Goal: Information Seeking & Learning: Learn about a topic

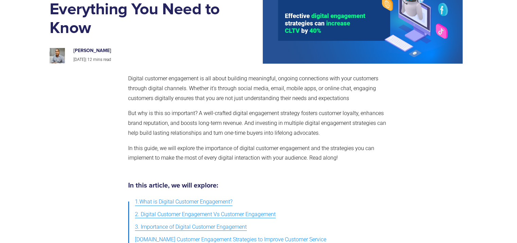
scroll to position [102, 0]
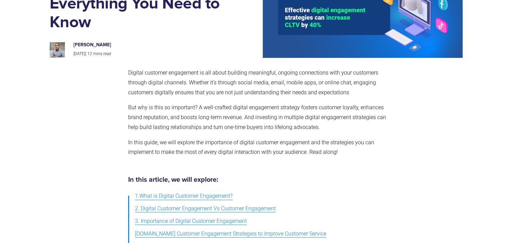
click at [208, 62] on div "Digital customer engagement is all about building meaningful, ongoing connectio…" at bounding box center [258, 115] width 425 height 108
click at [209, 78] on p "Digital customer engagement is all about building meaningful, ongoing connectio…" at bounding box center [257, 82] width 258 height 29
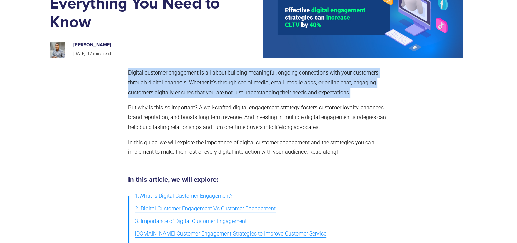
click at [209, 78] on p "Digital customer engagement is all about building meaningful, ongoing connectio…" at bounding box center [257, 82] width 258 height 29
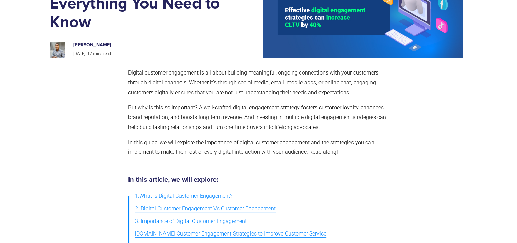
drag, startPoint x: 117, startPoint y: 128, endPoint x: 112, endPoint y: 123, distance: 6.8
click at [116, 129] on div at bounding box center [87, 115] width 75 height 101
click at [298, 77] on p "Digital customer engagement is all about building meaningful, ongoing connectio…" at bounding box center [257, 82] width 258 height 29
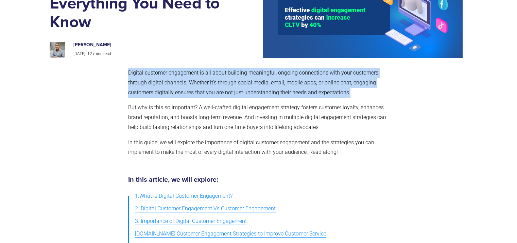
click at [298, 77] on p "Digital customer engagement is all about building meaningful, ongoing connectio…" at bounding box center [257, 82] width 258 height 29
click at [302, 84] on span "Digital customer engagement is all about building meaningful, ongoing connectio…" at bounding box center [253, 82] width 250 height 26
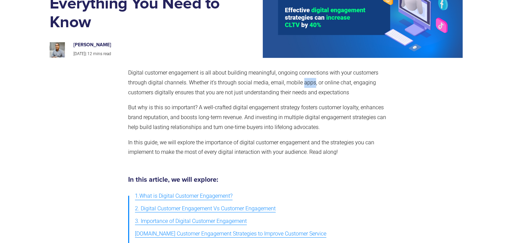
click at [302, 84] on span "Digital customer engagement is all about building meaningful, ongoing connectio…" at bounding box center [253, 82] width 250 height 26
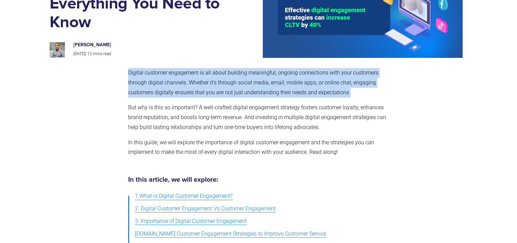
click at [302, 84] on span "Digital customer engagement is all about building meaningful, ongoing connectio…" at bounding box center [253, 82] width 250 height 26
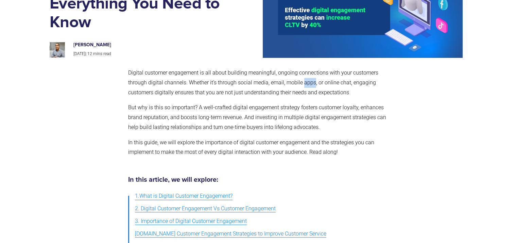
click at [302, 84] on span "Digital customer engagement is all about building meaningful, ongoing connectio…" at bounding box center [253, 82] width 250 height 26
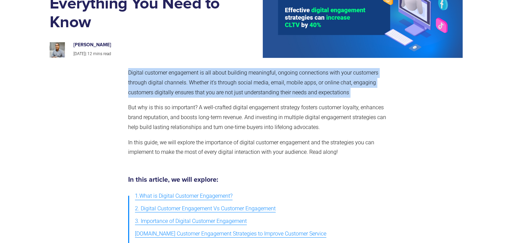
click at [302, 84] on span "Digital customer engagement is all about building meaningful, ongoing connectio…" at bounding box center [253, 82] width 250 height 26
click at [304, 89] on span "Digital customer engagement is all about building meaningful, ongoing connectio…" at bounding box center [253, 82] width 250 height 26
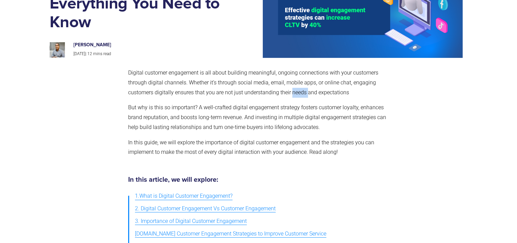
click at [304, 89] on span "Digital customer engagement is all about building meaningful, ongoing connectio…" at bounding box center [253, 82] width 250 height 26
click at [305, 83] on span "Digital customer engagement is all about building meaningful, ongoing connectio…" at bounding box center [253, 82] width 250 height 26
click at [307, 90] on span "Digital customer engagement is all about building meaningful, ongoing connectio…" at bounding box center [253, 82] width 250 height 26
click at [307, 94] on span "Digital customer engagement is all about building meaningful, ongoing connectio…" at bounding box center [253, 82] width 250 height 26
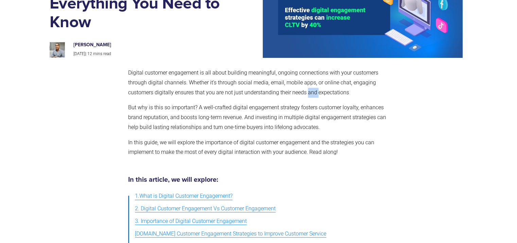
click at [307, 94] on span "Digital customer engagement is all about building meaningful, ongoing connectio…" at bounding box center [253, 82] width 250 height 26
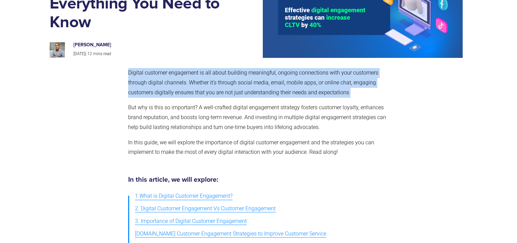
click at [307, 94] on span "Digital customer engagement is all about building meaningful, ongoing connectio…" at bounding box center [253, 82] width 250 height 26
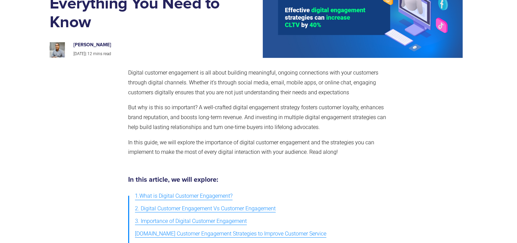
click at [307, 94] on span "Digital customer engagement is all about building meaningful, ongoing connectio…" at bounding box center [253, 82] width 250 height 26
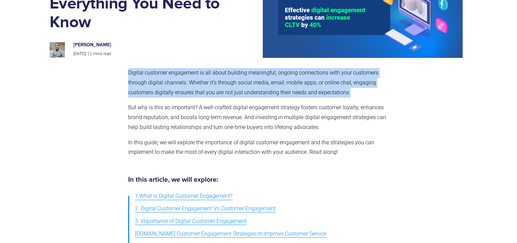
click at [307, 94] on span "Digital customer engagement is all about building meaningful, ongoing connectio…" at bounding box center [253, 82] width 250 height 26
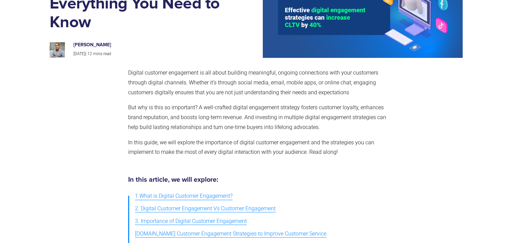
click at [291, 113] on p "But why is this so important? A well-crafted digital engagement strategy foster…" at bounding box center [257, 117] width 258 height 29
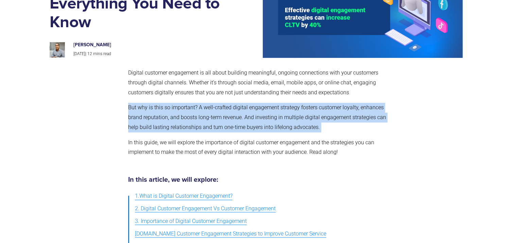
click at [291, 113] on p "But why is this so important? A well-crafted digital engagement strategy foster…" at bounding box center [257, 117] width 258 height 29
click at [303, 127] on span "But why is this so important? A well-crafted digital engagement strategy foster…" at bounding box center [257, 117] width 258 height 26
click at [330, 123] on p "But why is this so important? A well-crafted digital engagement strategy foster…" at bounding box center [257, 117] width 258 height 29
click at [324, 122] on p "But why is this so important? A well-crafted digital engagement strategy foster…" at bounding box center [257, 117] width 258 height 29
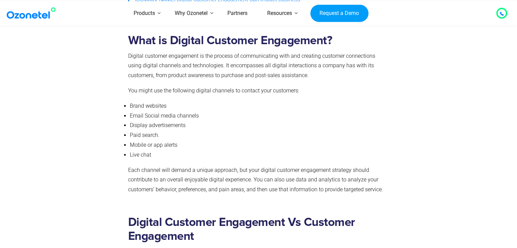
scroll to position [374, 0]
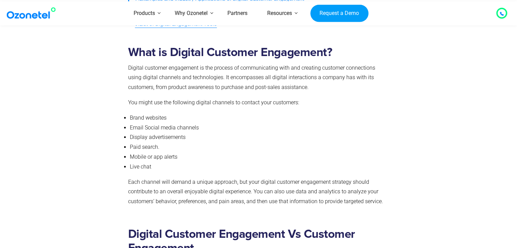
click at [371, 73] on p "Digital customer engagement is the process of communicating with and creating c…" at bounding box center [257, 77] width 258 height 29
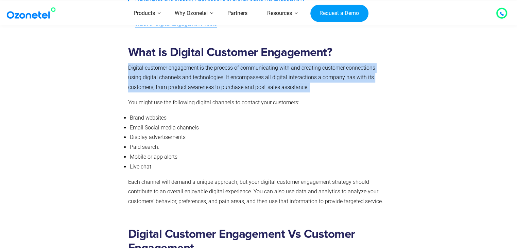
click at [371, 73] on p "Digital customer engagement is the process of communicating with and creating c…" at bounding box center [257, 77] width 258 height 29
click at [373, 82] on p "Digital customer engagement is the process of communicating with and creating c…" at bounding box center [257, 77] width 258 height 29
click at [372, 89] on p "Digital customer engagement is the process of communicating with and creating c…" at bounding box center [257, 77] width 258 height 29
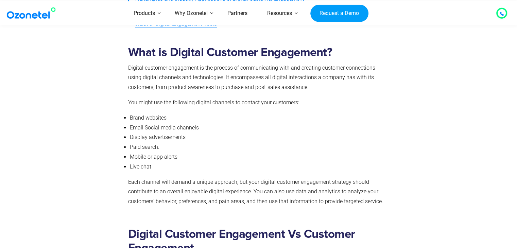
click at [334, 107] on p "You might use the following digital channels to contact your customers:" at bounding box center [257, 103] width 258 height 10
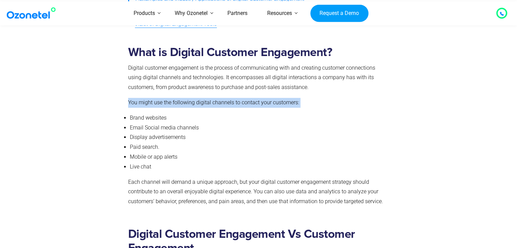
click at [334, 107] on p "You might use the following digital channels to contact your customers:" at bounding box center [257, 103] width 258 height 10
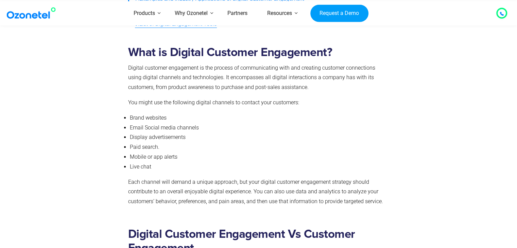
click at [334, 107] on p "You might use the following digital channels to contact your customers:" at bounding box center [257, 103] width 258 height 10
click at [144, 118] on span "Brand websites" at bounding box center [148, 118] width 37 height 6
click at [147, 131] on span "Email Social media channels" at bounding box center [164, 127] width 69 height 6
click at [147, 129] on span "Email Social media channels" at bounding box center [164, 127] width 69 height 6
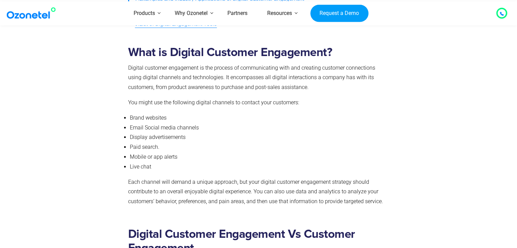
click at [148, 136] on span "Display advertisements" at bounding box center [158, 137] width 56 height 6
click at [150, 148] on span "Paid search." at bounding box center [145, 147] width 30 height 6
click at [151, 156] on span "Mobile or app alerts" at bounding box center [154, 157] width 48 height 6
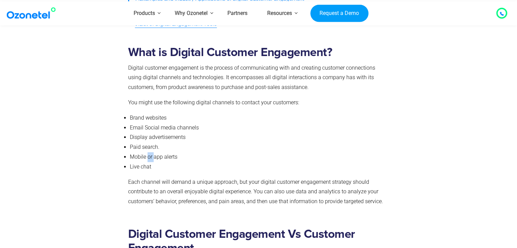
click at [151, 156] on span "Mobile or app alerts" at bounding box center [154, 157] width 48 height 6
click at [151, 165] on span "Live chat" at bounding box center [140, 167] width 21 height 6
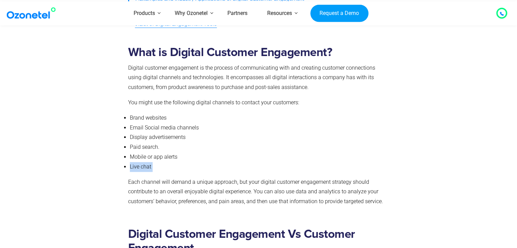
click at [151, 165] on span "Live chat" at bounding box center [140, 167] width 21 height 6
click at [154, 167] on li "Live chat" at bounding box center [258, 167] width 256 height 10
click at [165, 117] on span "Brand websites" at bounding box center [148, 118] width 37 height 6
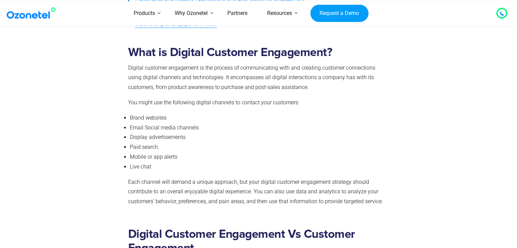
click at [175, 146] on li "Paid search." at bounding box center [258, 147] width 256 height 10
click at [183, 141] on li "Display advertisements" at bounding box center [258, 138] width 256 height 10
click at [189, 154] on li "Mobile or app alerts" at bounding box center [258, 157] width 256 height 10
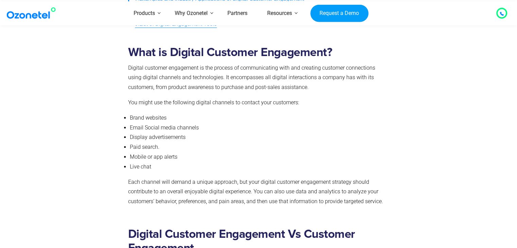
click at [188, 154] on li "Mobile or app alerts" at bounding box center [258, 157] width 256 height 10
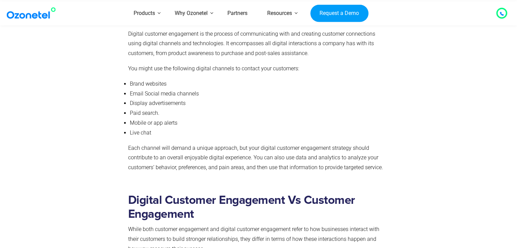
click at [179, 149] on span "Each channel will demand a unique approach, but your digital customer engagemen…" at bounding box center [255, 158] width 255 height 26
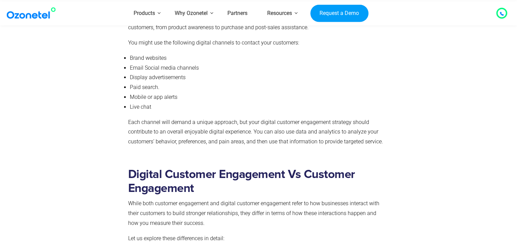
scroll to position [476, 0]
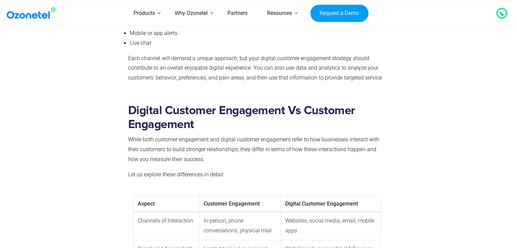
scroll to position [510, 0]
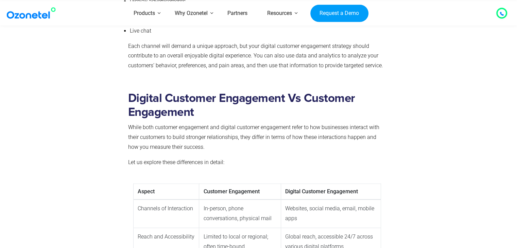
click at [188, 130] on span "While both customer engagement and digital customer engagement refer to how bus…" at bounding box center [253, 137] width 251 height 26
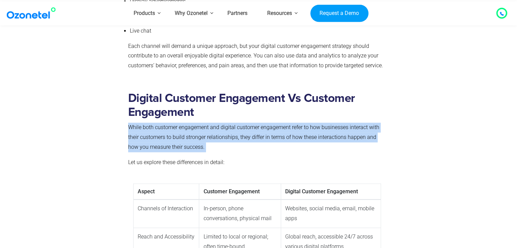
click at [188, 130] on span "While both customer engagement and digital customer engagement refer to how bus…" at bounding box center [253, 137] width 251 height 26
click at [227, 151] on p "While both customer engagement and digital customer engagement refer to how bus…" at bounding box center [257, 137] width 258 height 29
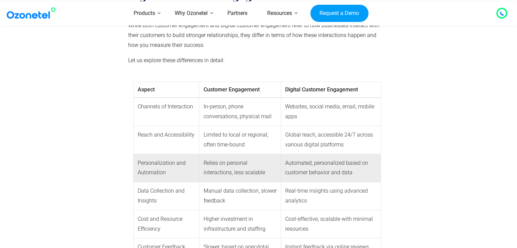
scroll to position [646, 0]
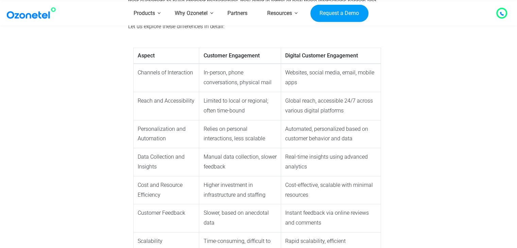
drag, startPoint x: 159, startPoint y: 166, endPoint x: 80, endPoint y: 187, distance: 82.6
click at [80, 187] on div at bounding box center [87, 109] width 75 height 319
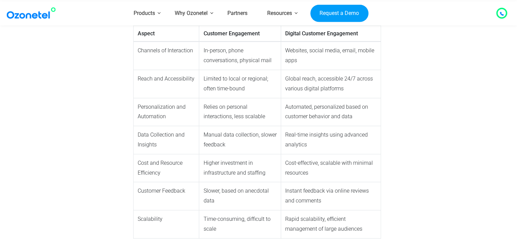
scroll to position [680, 0]
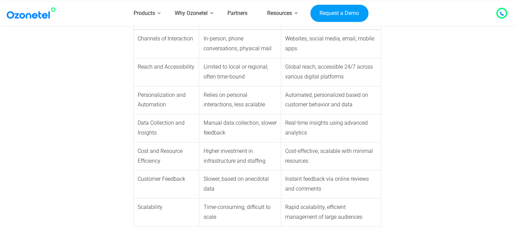
click at [79, 181] on div at bounding box center [87, 75] width 75 height 319
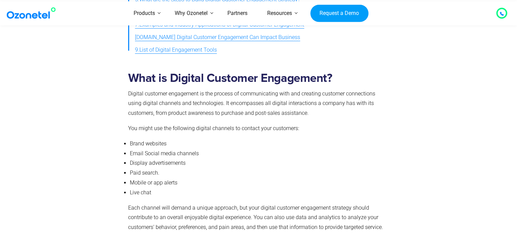
scroll to position [340, 0]
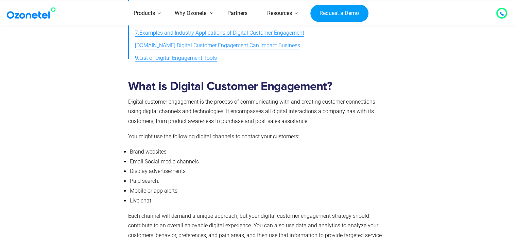
click at [163, 138] on span "You might use the following digital channels to contact your customers:" at bounding box center [213, 136] width 171 height 6
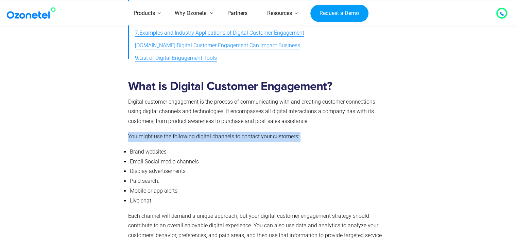
click at [163, 138] on span "You might use the following digital channels to contact your customers:" at bounding box center [213, 136] width 171 height 6
drag, startPoint x: 163, startPoint y: 138, endPoint x: 164, endPoint y: 141, distance: 3.9
click at [164, 140] on p "You might use the following digital channels to contact your customers:" at bounding box center [257, 137] width 258 height 10
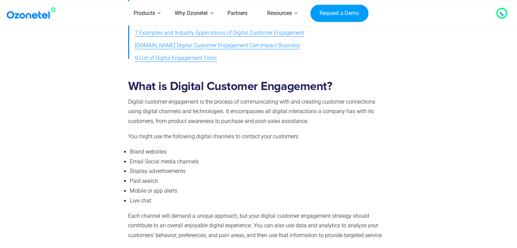
click at [164, 149] on li "Brand websites" at bounding box center [258, 152] width 256 height 10
click at [163, 153] on span "Brand websites" at bounding box center [148, 152] width 37 height 6
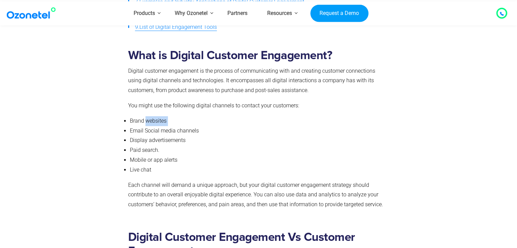
scroll to position [408, 0]
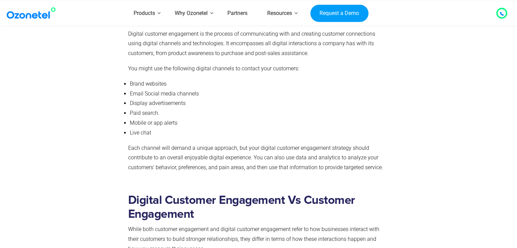
click at [178, 149] on span "Each channel will demand a unique approach, but your digital customer engagemen…" at bounding box center [255, 158] width 255 height 26
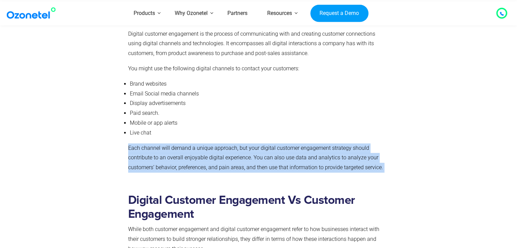
click at [178, 149] on span "Each channel will demand a unique approach, but your digital customer engagemen…" at bounding box center [255, 158] width 255 height 26
click at [173, 159] on span "Each channel will demand a unique approach, but your digital customer engagemen…" at bounding box center [255, 158] width 255 height 26
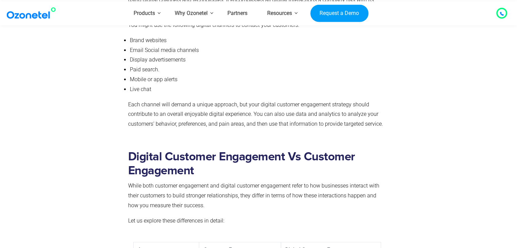
scroll to position [510, 0]
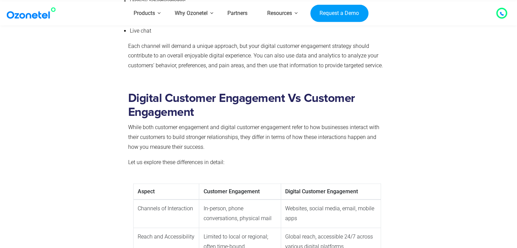
click at [192, 137] on span "While both customer engagement and digital customer engagement refer to how bus…" at bounding box center [253, 137] width 251 height 26
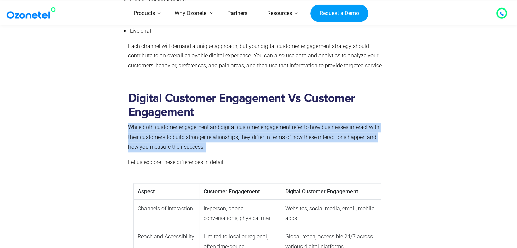
click at [192, 137] on span "While both customer engagement and digital customer engagement refer to how bus…" at bounding box center [253, 137] width 251 height 26
click at [228, 151] on p "While both customer engagement and digital customer engagement refer to how bus…" at bounding box center [257, 137] width 258 height 29
click at [227, 151] on p "While both customer engagement and digital customer engagement refer to how bus…" at bounding box center [257, 137] width 258 height 29
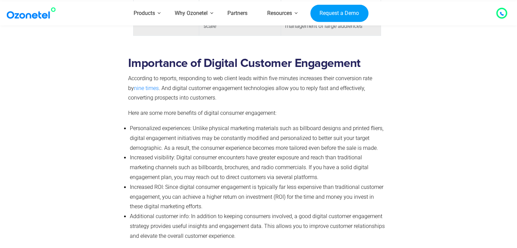
scroll to position [884, 0]
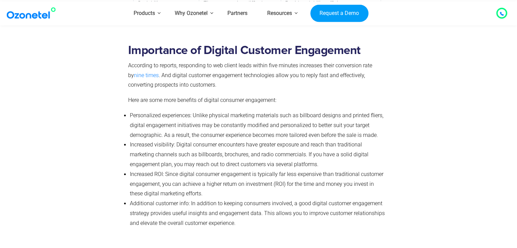
click at [236, 67] on span "According to reports, responding to web client leads within five minutes increa…" at bounding box center [250, 70] width 244 height 16
click at [239, 71] on p "According to reports, responding to web client leads within five minutes increa…" at bounding box center [257, 75] width 258 height 29
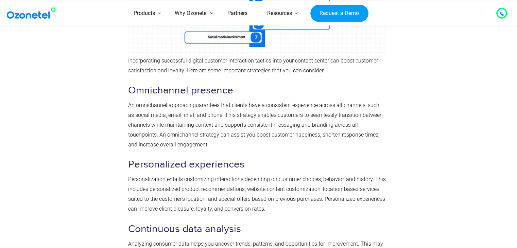
scroll to position [1258, 0]
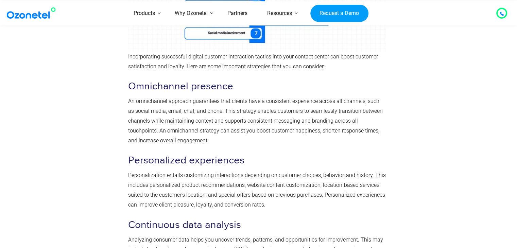
click at [240, 133] on p "An omnichannel approach guarantees that clients have a consistent experience ac…" at bounding box center [257, 120] width 258 height 49
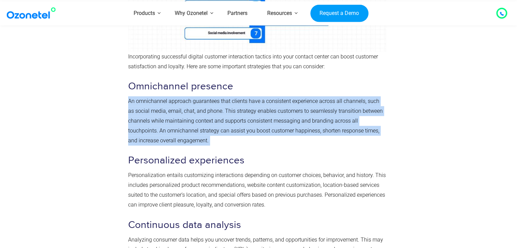
click at [240, 133] on p "An omnichannel approach guarantees that clients have a consistent experience ac…" at bounding box center [257, 120] width 258 height 49
click at [249, 105] on p "An omnichannel approach guarantees that clients have a consistent experience ac…" at bounding box center [257, 120] width 258 height 49
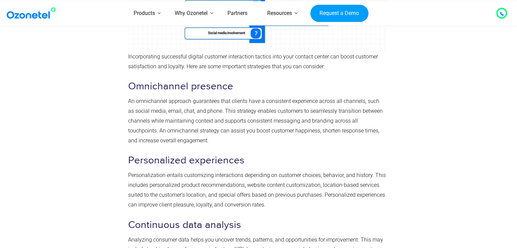
click at [252, 134] on p "An omnichannel approach guarantees that clients have a consistent experience ac…" at bounding box center [257, 120] width 258 height 49
click at [308, 131] on span "An omnichannel approach guarantees that clients have a consistent experience ac…" at bounding box center [255, 121] width 255 height 46
click at [232, 104] on p "An omnichannel approach guarantees that clients have a consistent experience ac…" at bounding box center [257, 120] width 258 height 49
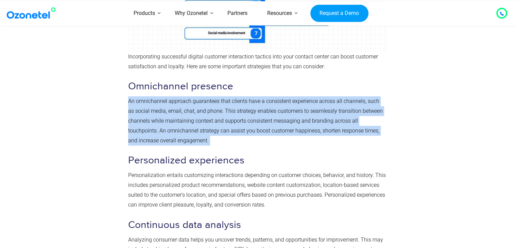
click at [232, 104] on p "An omnichannel approach guarantees that clients have a consistent experience ac…" at bounding box center [257, 120] width 258 height 49
click at [235, 133] on span "An omnichannel approach guarantees that clients have a consistent experience ac…" at bounding box center [255, 121] width 255 height 46
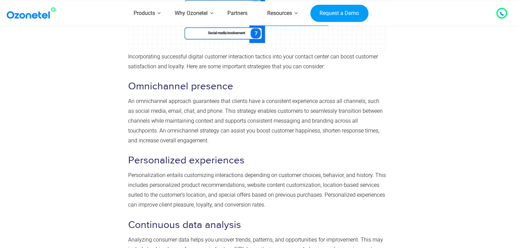
click at [252, 105] on p "An omnichannel approach guarantees that clients have a consistent experience ac…" at bounding box center [257, 120] width 258 height 49
click at [256, 123] on span "An omnichannel approach guarantees that clients have a consistent experience ac…" at bounding box center [255, 121] width 255 height 46
click at [254, 120] on span "An omnichannel approach guarantees that clients have a consistent experience ac…" at bounding box center [255, 121] width 255 height 46
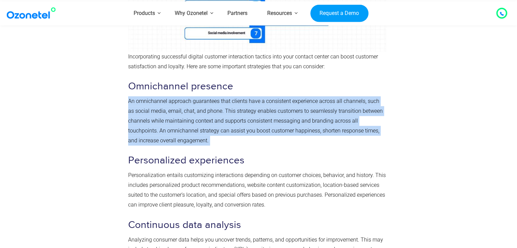
click at [254, 120] on span "An omnichannel approach guarantees that clients have a consistent experience ac…" at bounding box center [255, 121] width 255 height 46
click at [255, 135] on p "An omnichannel approach guarantees that clients have a consistent experience ac…" at bounding box center [257, 120] width 258 height 49
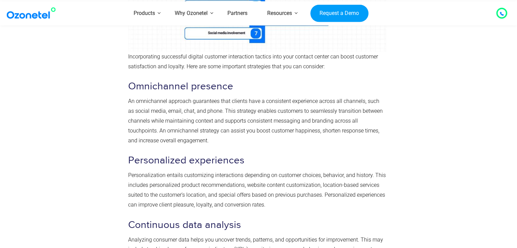
click at [249, 119] on span "An omnichannel approach guarantees that clients have a consistent experience ac…" at bounding box center [255, 121] width 255 height 46
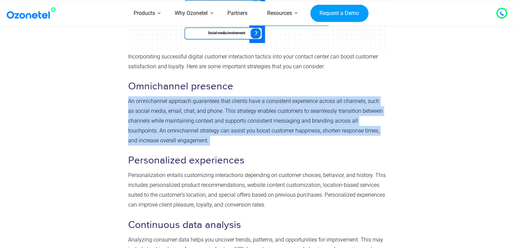
click at [249, 119] on span "An omnichannel approach guarantees that clients have a consistent experience ac…" at bounding box center [255, 121] width 255 height 46
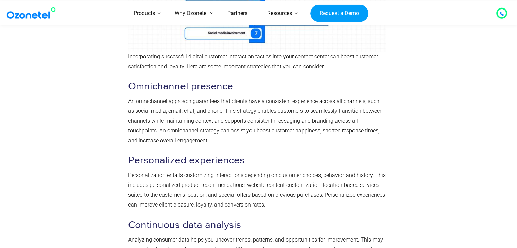
click at [228, 122] on span "An omnichannel approach guarantees that clients have a consistent experience ac…" at bounding box center [255, 121] width 255 height 46
click at [229, 130] on span "An omnichannel approach guarantees that clients have a consistent experience ac…" at bounding box center [255, 121] width 255 height 46
click at [185, 140] on p "An omnichannel approach guarantees that clients have a consistent experience ac…" at bounding box center [257, 120] width 258 height 49
click at [190, 135] on p "An omnichannel approach guarantees that clients have a consistent experience ac…" at bounding box center [257, 120] width 258 height 49
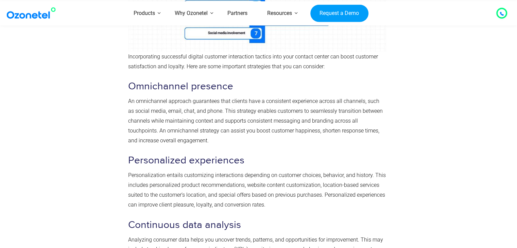
scroll to position [1292, 0]
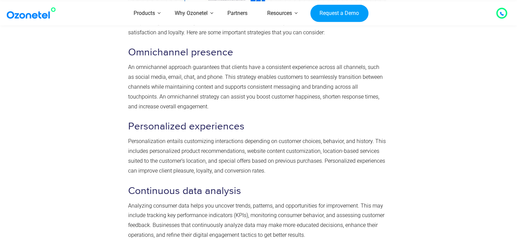
click at [196, 130] on span "Personalized experiences" at bounding box center [186, 126] width 116 height 12
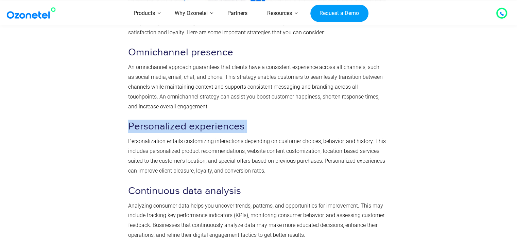
click at [196, 130] on span "Personalized experiences" at bounding box center [186, 126] width 116 height 12
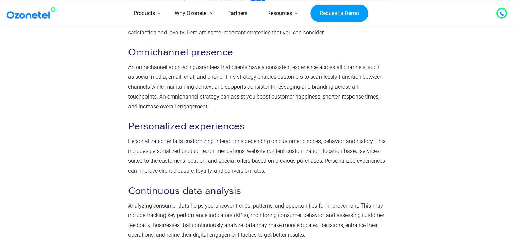
click at [188, 141] on span "Personalization entails customizing interactions depending on customer choices,…" at bounding box center [257, 156] width 258 height 36
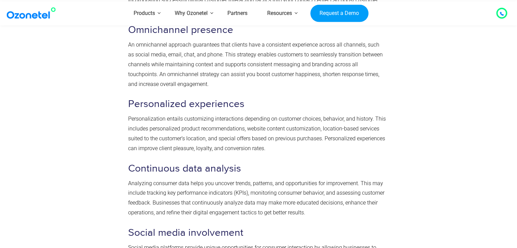
scroll to position [1326, 0]
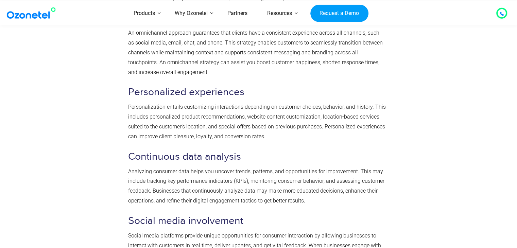
click at [181, 127] on span "Personalization entails customizing interactions depending on customer choices,…" at bounding box center [257, 122] width 258 height 36
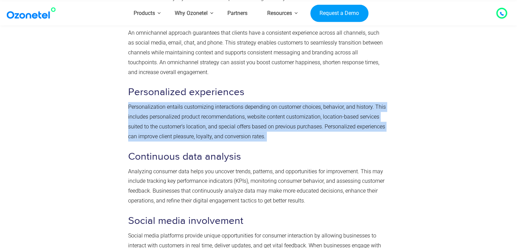
click at [181, 127] on span "Personalization entails customizing interactions depending on customer choices,…" at bounding box center [257, 122] width 258 height 36
click at [204, 127] on span "Personalization entails customizing interactions depending on customer choices,…" at bounding box center [257, 122] width 258 height 36
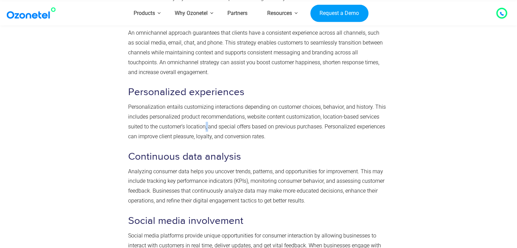
click at [204, 127] on span "Personalization entails customizing interactions depending on customer choices,…" at bounding box center [257, 122] width 258 height 36
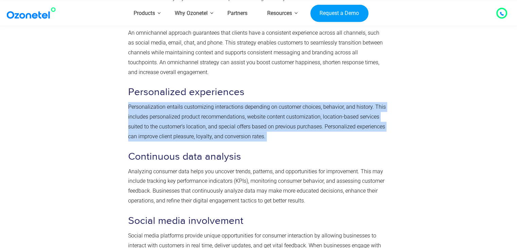
click at [204, 127] on span "Personalization entails customizing interactions depending on customer choices,…" at bounding box center [257, 122] width 258 height 36
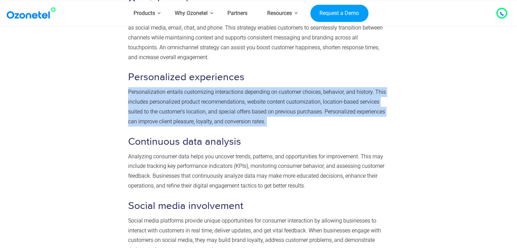
scroll to position [1341, 0]
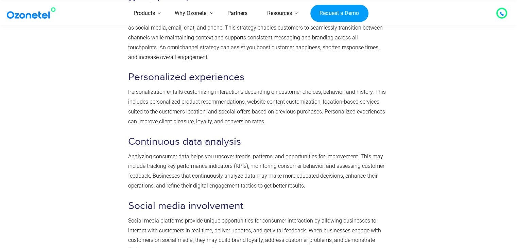
click at [219, 168] on span "Analyzing consumer data helps you uncover trends, patterns, and opportunities f…" at bounding box center [256, 171] width 256 height 36
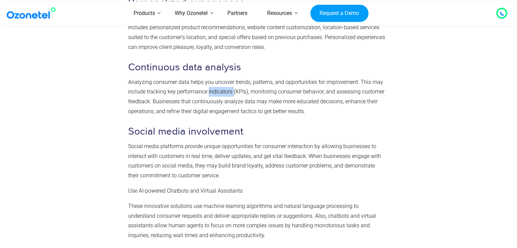
scroll to position [1415, 0]
click at [257, 105] on p "Analyzing consumer data helps you uncover trends, patterns, and opportunities f…" at bounding box center [257, 97] width 258 height 39
click at [312, 113] on p "Analyzing consumer data helps you uncover trends, patterns, and opportunities f…" at bounding box center [257, 97] width 258 height 39
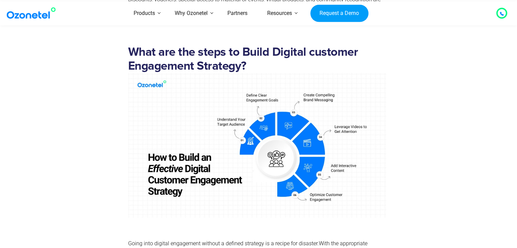
scroll to position [1789, 0]
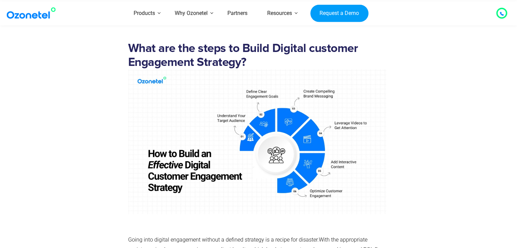
click at [263, 93] on img at bounding box center [257, 141] width 258 height 145
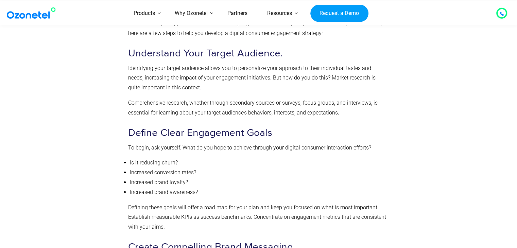
scroll to position [2017, 0]
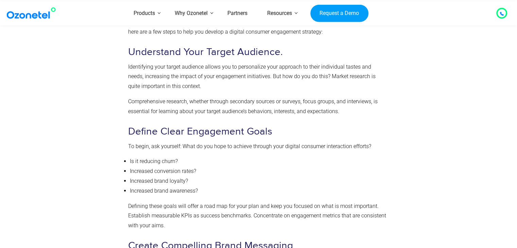
click at [149, 85] on span "Identifying your target audience allows you to personalize your approach to the…" at bounding box center [252, 77] width 248 height 26
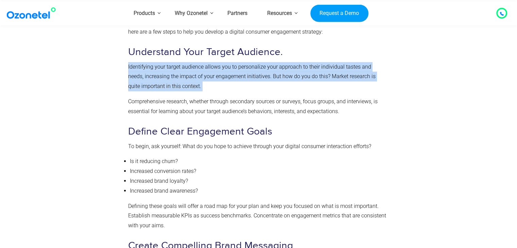
click at [149, 85] on span "Identifying your target audience allows you to personalize your approach to the…" at bounding box center [252, 77] width 248 height 26
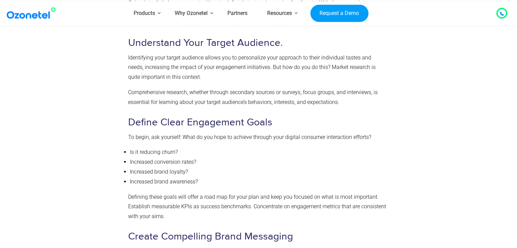
click at [151, 104] on span "Comprehensive research, whether through secondary sources or surveys, focus gro…" at bounding box center [253, 97] width 250 height 16
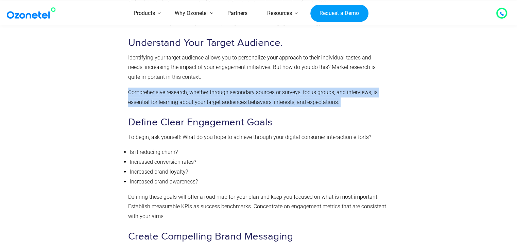
click at [151, 104] on span "Comprehensive research, whether through secondary sources or surveys, focus gro…" at bounding box center [253, 97] width 250 height 16
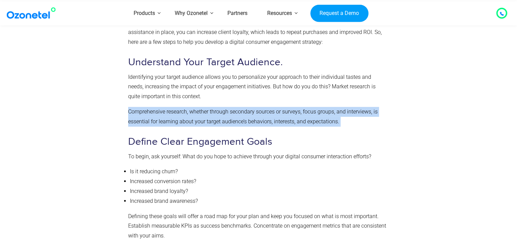
scroll to position [2008, 0]
click at [151, 104] on div "What are the steps to Build Digital customer Engagement Strategy? Going into di…" at bounding box center [257, 225] width 258 height 804
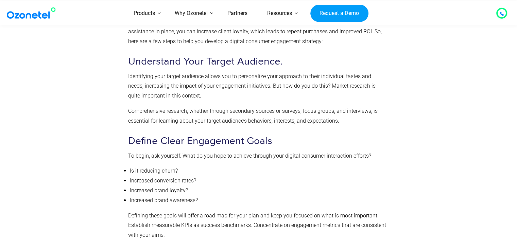
click at [192, 75] on span "Identifying your target audience allows you to personalize your approach to the…" at bounding box center [252, 86] width 248 height 26
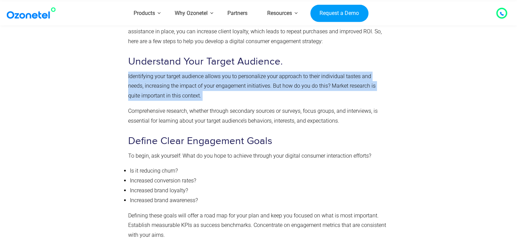
click at [192, 75] on span "Identifying your target audience allows you to personalize your approach to the…" at bounding box center [252, 86] width 248 height 26
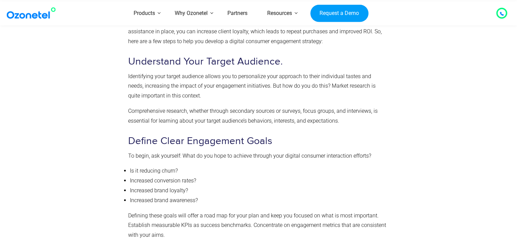
click at [226, 103] on div "What are the steps to Build Digital customer Engagement Strategy? Going into di…" at bounding box center [257, 225] width 258 height 804
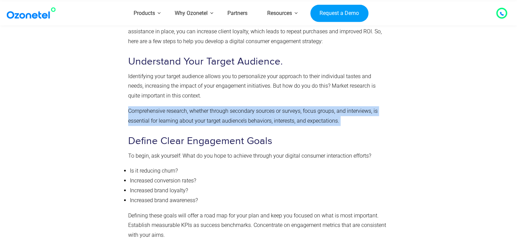
click at [226, 103] on div "What are the steps to Build Digital customer Engagement Strategy? Going into di…" at bounding box center [257, 225] width 258 height 804
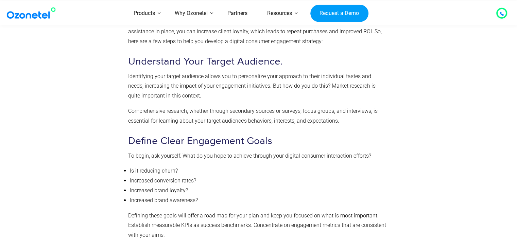
click at [230, 153] on span "To begin, ask yourself: What do you hope to achieve through your digital consum…" at bounding box center [249, 156] width 243 height 6
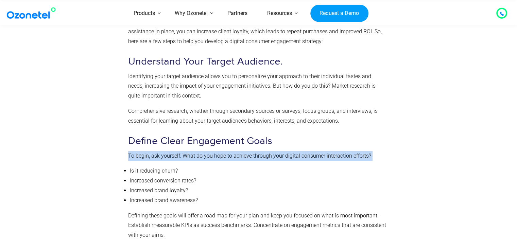
click at [230, 153] on span "To begin, ask yourself: What do you hope to achieve through your digital consum…" at bounding box center [249, 156] width 243 height 6
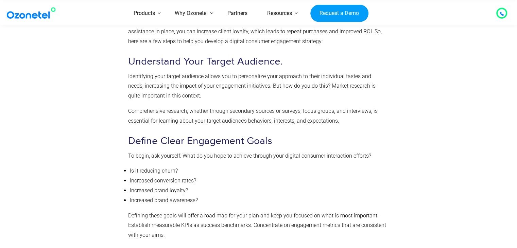
click at [72, 139] on div at bounding box center [87, 227] width 75 height 818
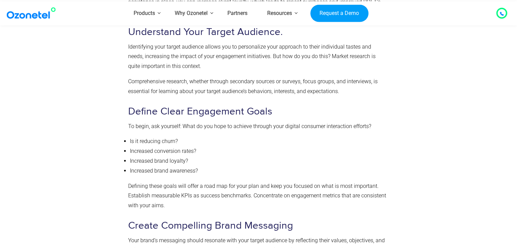
scroll to position [2038, 0]
click at [152, 78] on span "Comprehensive research, whether through secondary sources or surveys, focus gro…" at bounding box center [253, 86] width 250 height 16
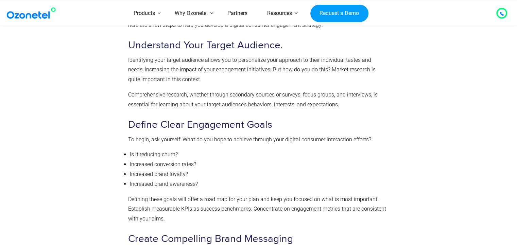
scroll to position [2025, 0]
click at [152, 78] on span "Identifying your target audience allows you to personalize your approach to the…" at bounding box center [252, 69] width 248 height 26
click at [79, 89] on div at bounding box center [87, 210] width 75 height 818
click at [280, 137] on span "To begin, ask yourself: What do you hope to achieve through your digital consum…" at bounding box center [249, 139] width 243 height 6
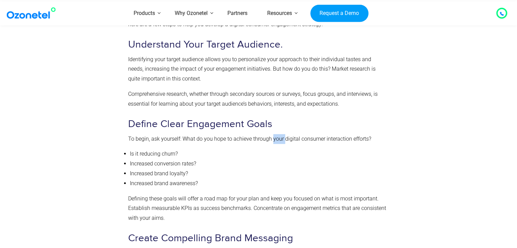
click at [280, 136] on span "To begin, ask yourself: What do you hope to achieve through your digital consum…" at bounding box center [249, 139] width 243 height 6
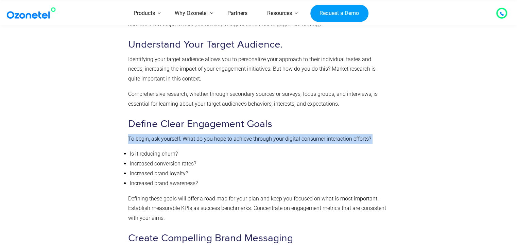
click at [280, 136] on span "To begin, ask yourself: What do you hope to achieve through your digital consum…" at bounding box center [249, 139] width 243 height 6
click at [283, 142] on p "To begin, ask yourself: What do you hope to achieve through your digital consum…" at bounding box center [257, 139] width 258 height 10
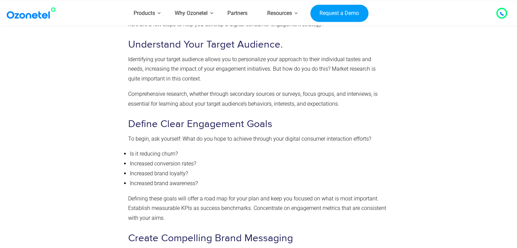
click at [283, 148] on div "What are the steps to Build Digital customer Engagement Strategy? Going into di…" at bounding box center [257, 208] width 258 height 804
